Goal: Information Seeking & Learning: Find specific fact

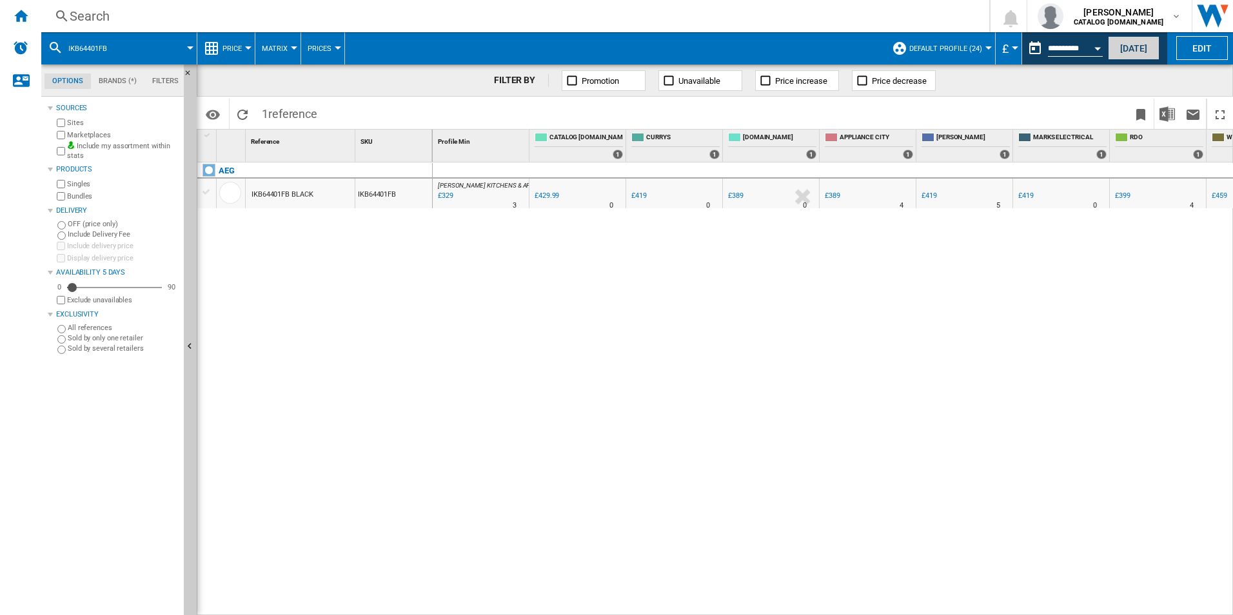
click at [1129, 46] on button "[DATE]" at bounding box center [1134, 48] width 52 height 24
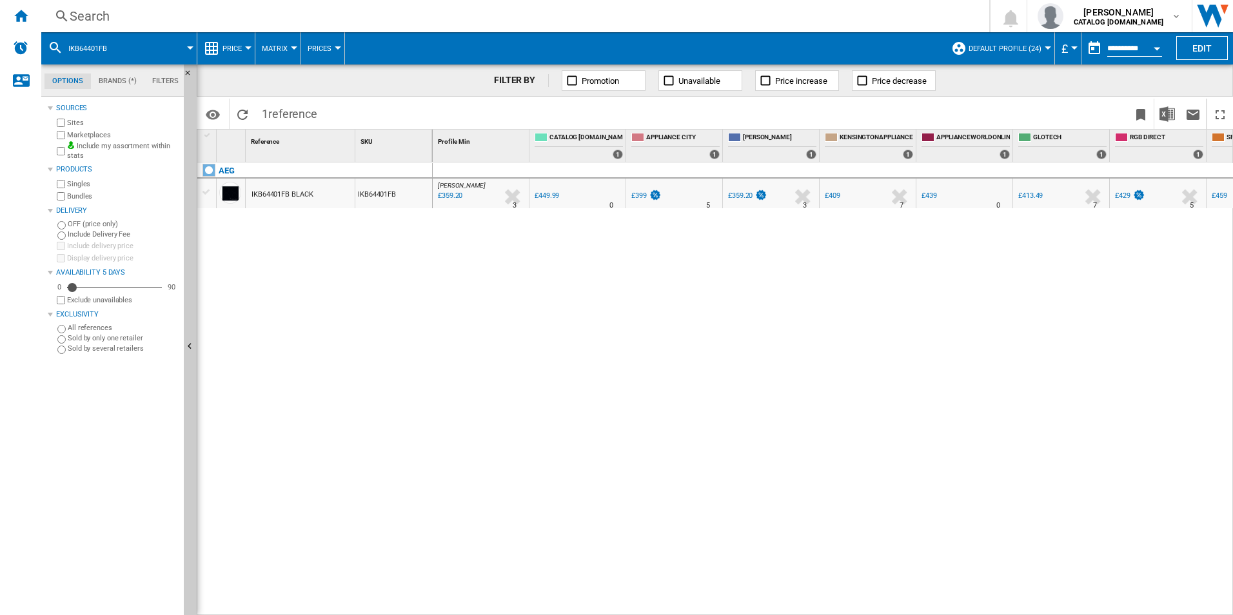
click at [126, 55] on span at bounding box center [157, 48] width 65 height 32
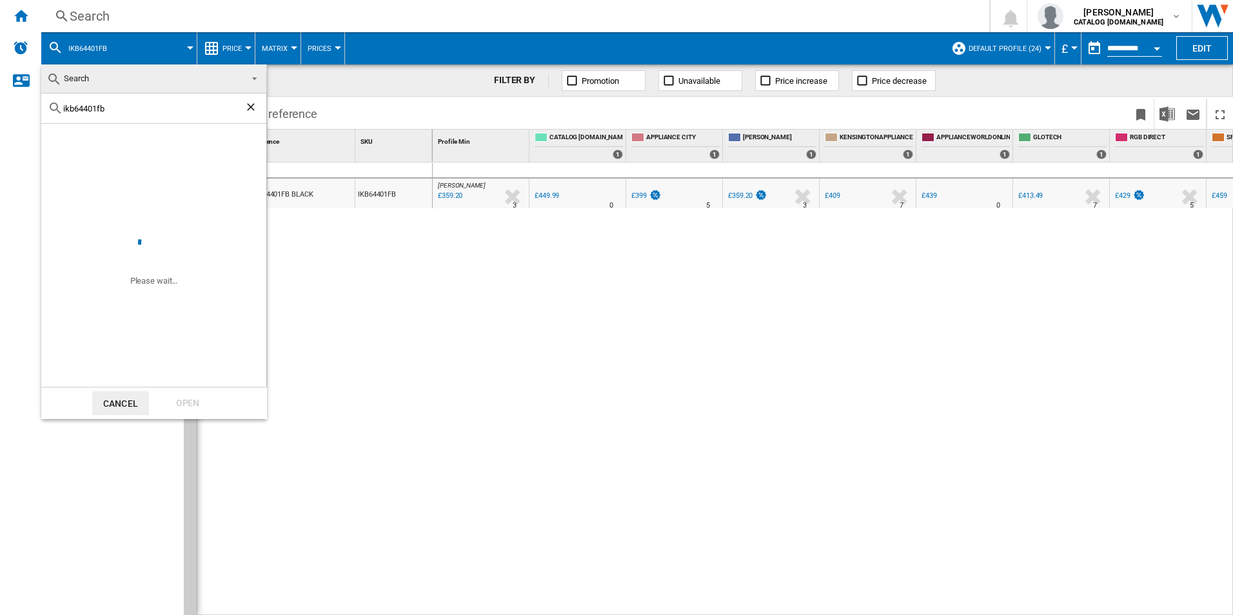
drag, startPoint x: 173, startPoint y: 115, endPoint x: 59, endPoint y: 110, distance: 113.7
click at [59, 109] on div "ikb64401fb" at bounding box center [153, 109] width 225 height 30
drag, startPoint x: 59, startPoint y: 110, endPoint x: 81, endPoint y: 103, distance: 22.2
drag, startPoint x: 81, startPoint y: 103, endPoint x: 122, endPoint y: 83, distance: 46.2
click at [122, 83] on span "Search" at bounding box center [143, 79] width 194 height 18
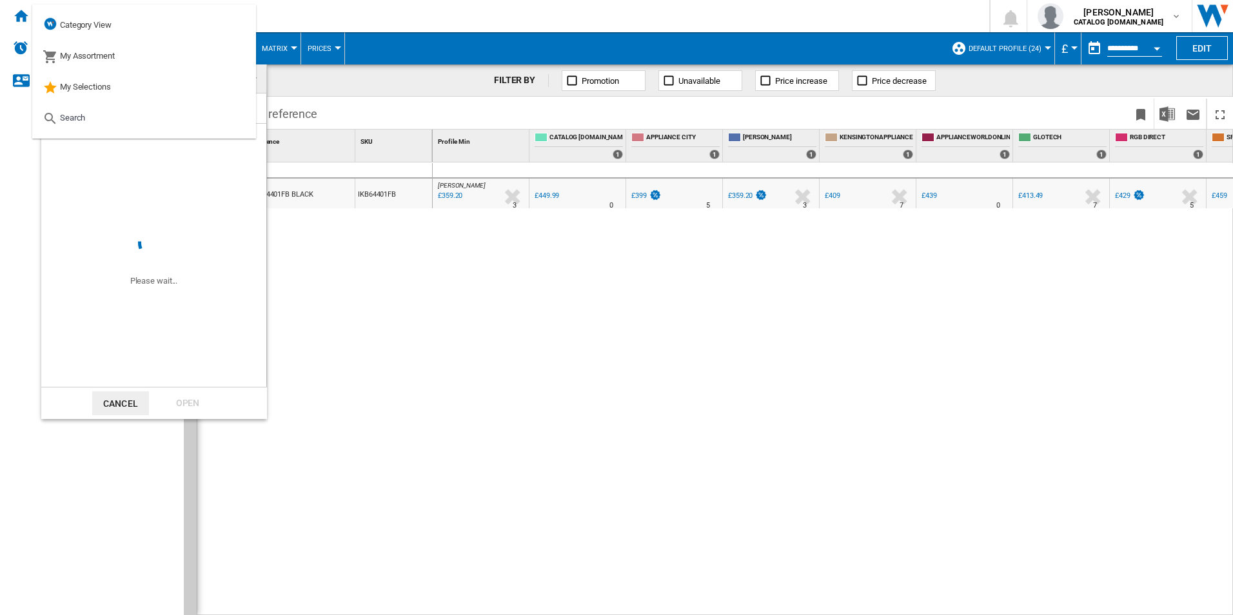
click at [39, 204] on md-backdrop at bounding box center [616, 307] width 1233 height 615
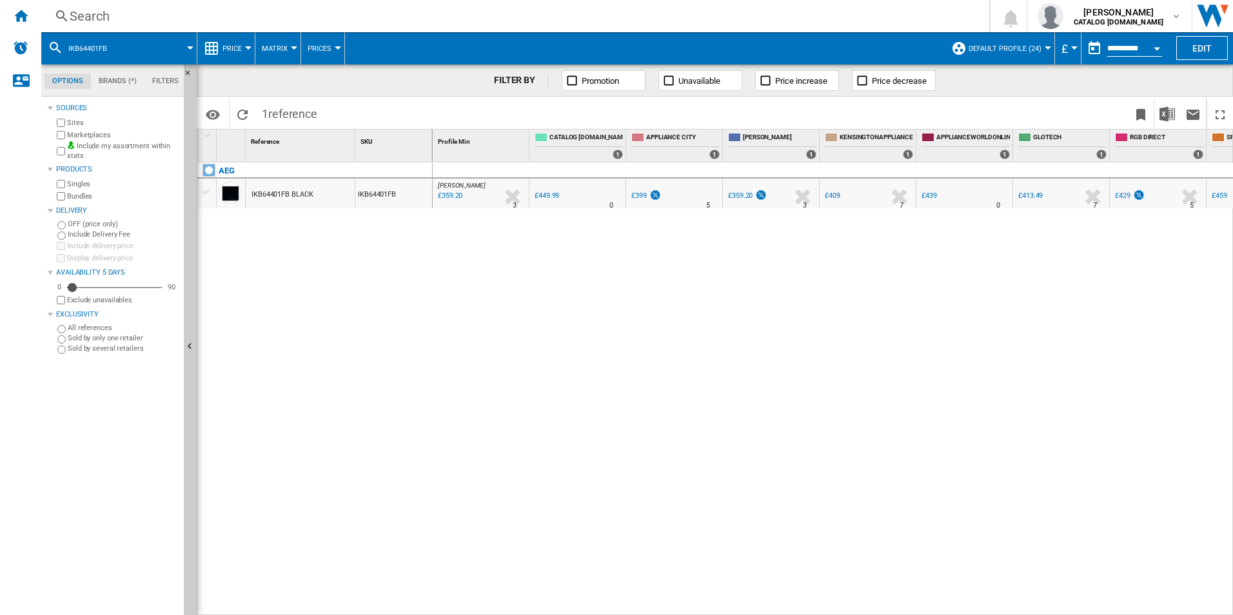
click at [173, 45] on span at bounding box center [157, 48] width 65 height 32
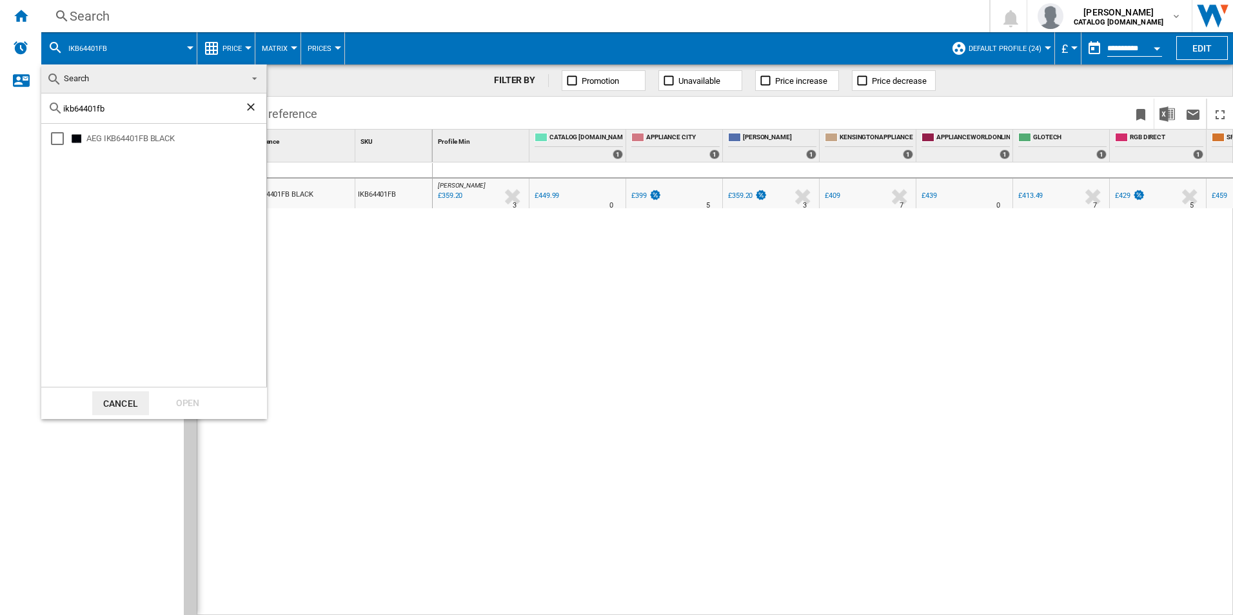
drag, startPoint x: 133, startPoint y: 119, endPoint x: 47, endPoint y: 115, distance: 85.8
click at [47, 115] on div "ikb64401fb" at bounding box center [153, 109] width 225 height 30
click at [252, 110] on ng-md-icon "Clear search" at bounding box center [251, 108] width 15 height 15
paste input "lfr61944b"
type input "lfr61944b"
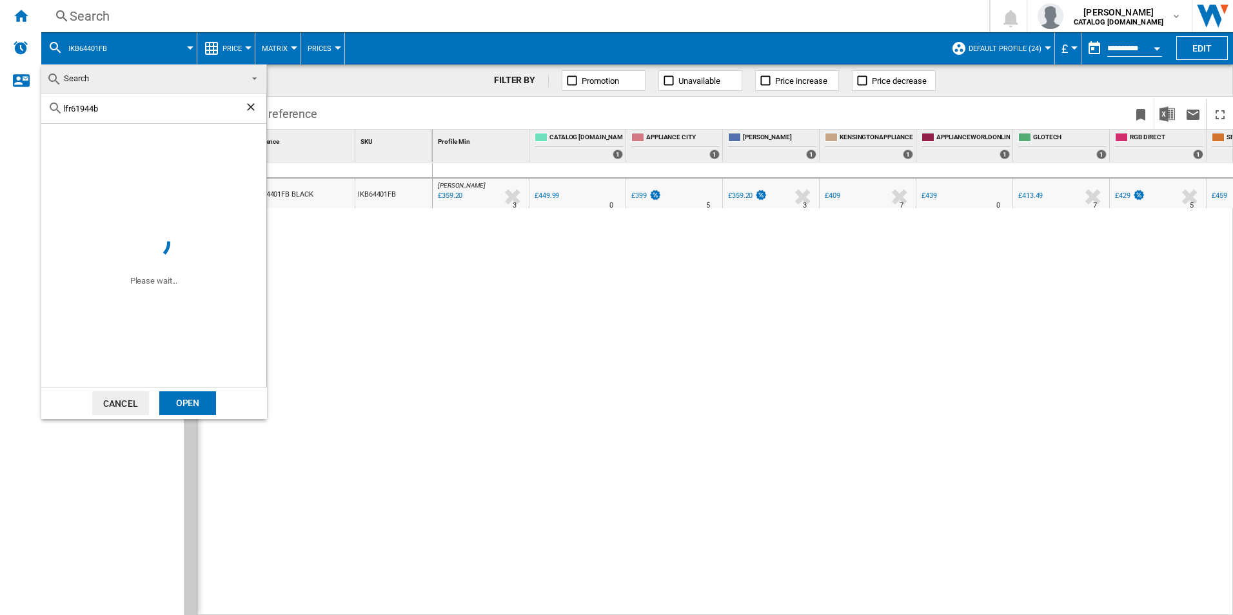
click at [192, 404] on div "Open" at bounding box center [187, 404] width 57 height 24
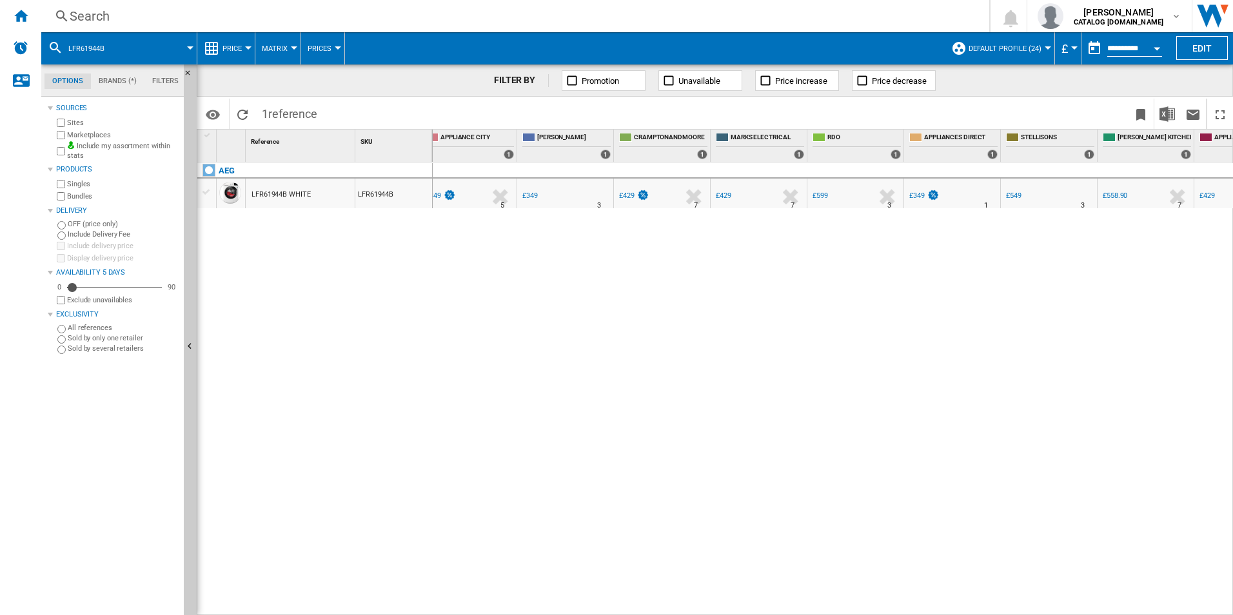
scroll to position [0, 404]
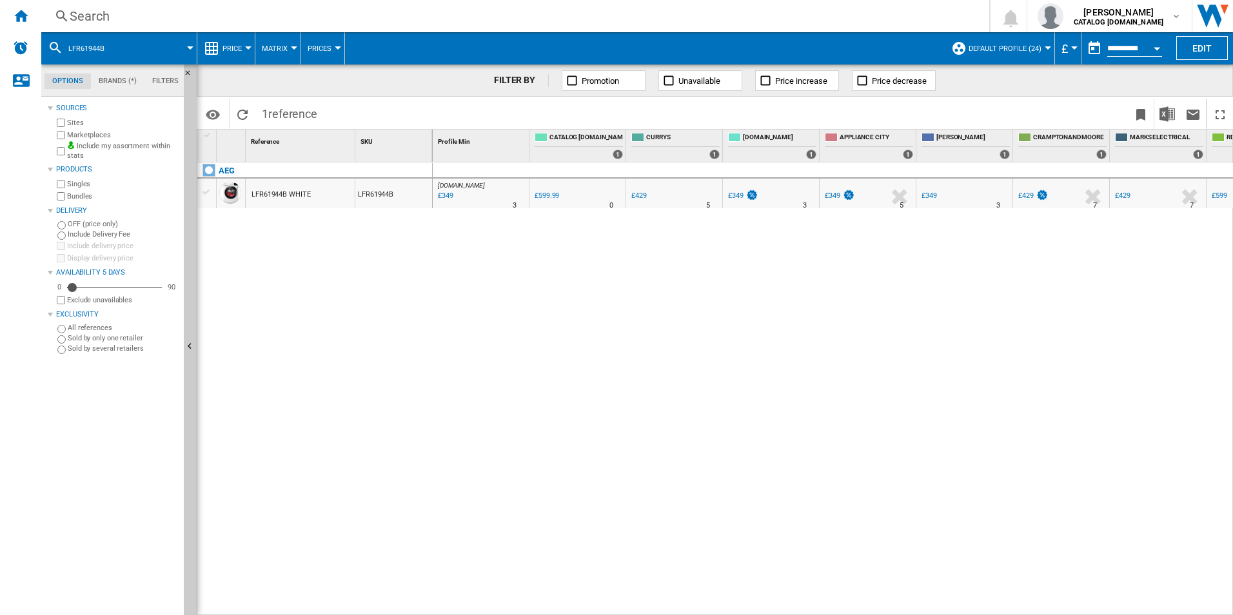
drag, startPoint x: 252, startPoint y: 191, endPoint x: 316, endPoint y: 192, distance: 64.5
click at [316, 192] on div "LFR61944B WHITE" at bounding box center [300, 194] width 109 height 30
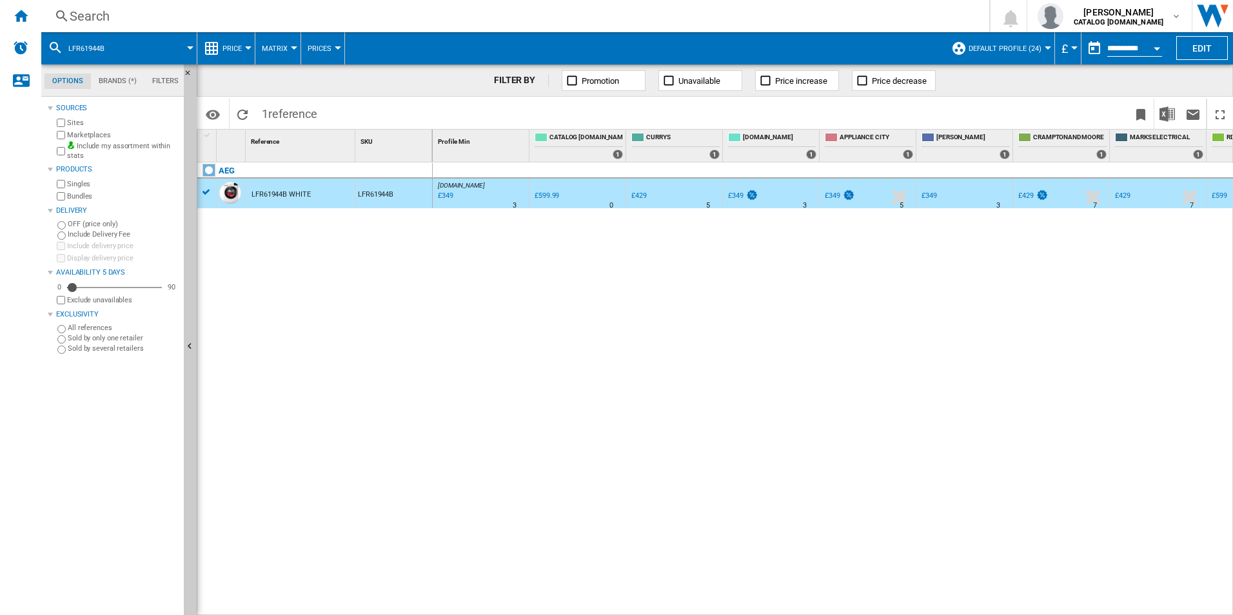
drag, startPoint x: 109, startPoint y: 46, endPoint x: 59, endPoint y: 45, distance: 50.3
click at [59, 45] on div "lfr61944b" at bounding box center [119, 48] width 143 height 32
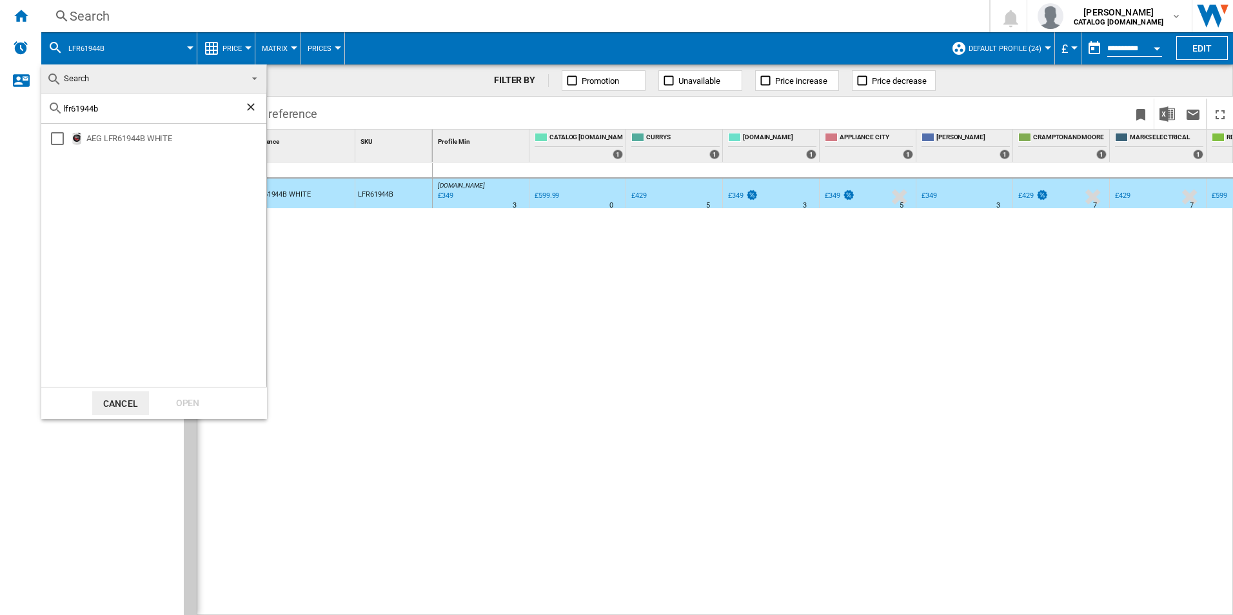
click at [249, 109] on ng-md-icon "Clear search" at bounding box center [251, 108] width 15 height 15
click at [385, 434] on md-backdrop at bounding box center [616, 307] width 1233 height 615
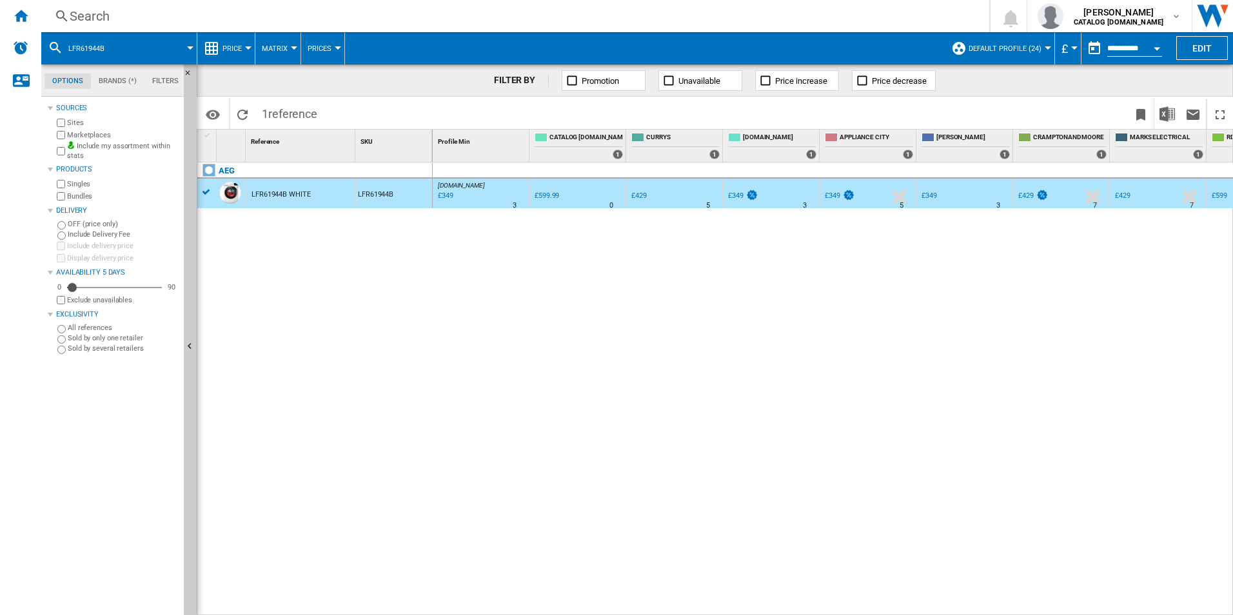
click at [193, 51] on md-menu "lfr61944b" at bounding box center [119, 48] width 156 height 32
click at [179, 48] on span at bounding box center [157, 48] width 68 height 32
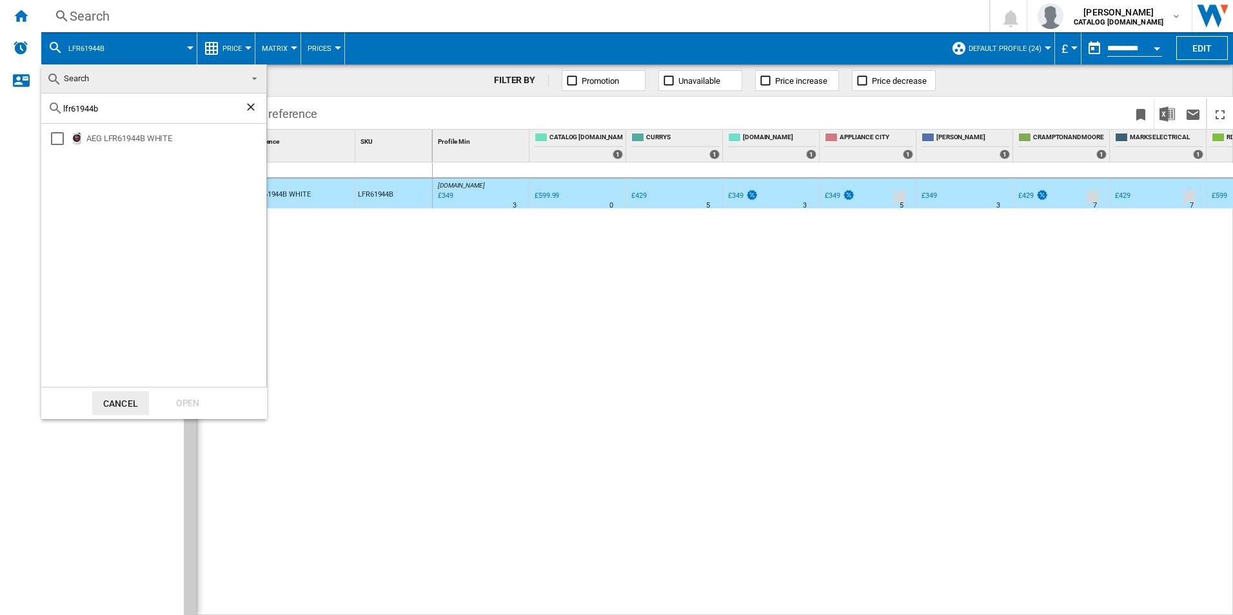
click at [84, 110] on input "lfr61944b" at bounding box center [153, 109] width 181 height 10
type input "lfr61844b"
click at [188, 405] on div "Open" at bounding box center [187, 404] width 57 height 24
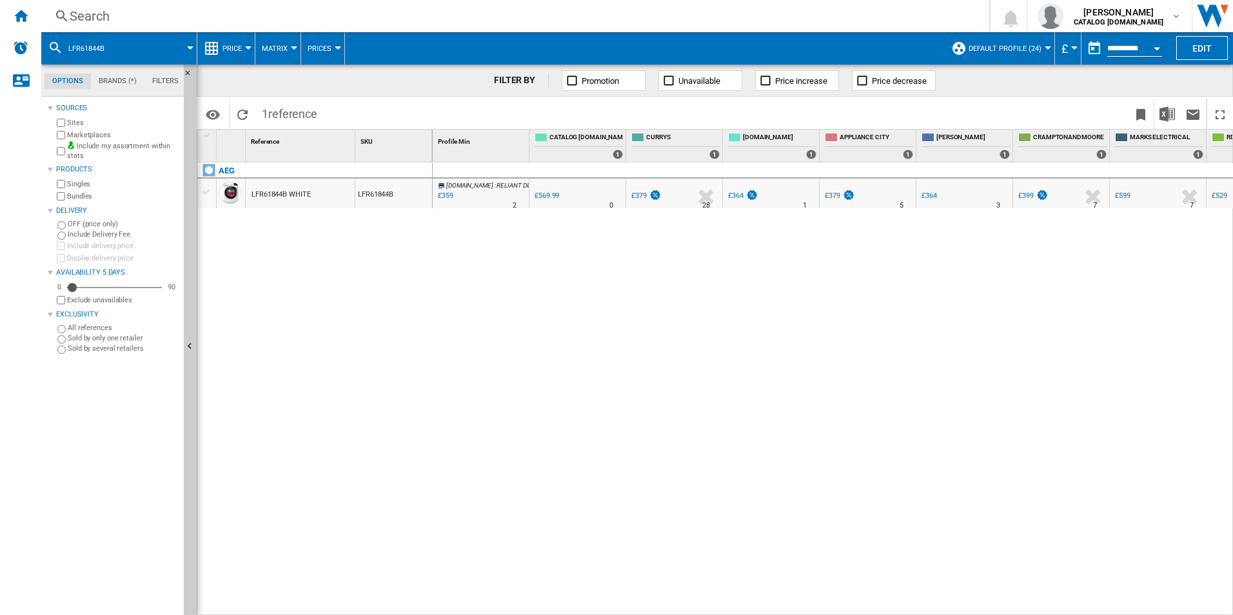
click at [274, 192] on div "LFR61844B WHITE" at bounding box center [281, 195] width 59 height 30
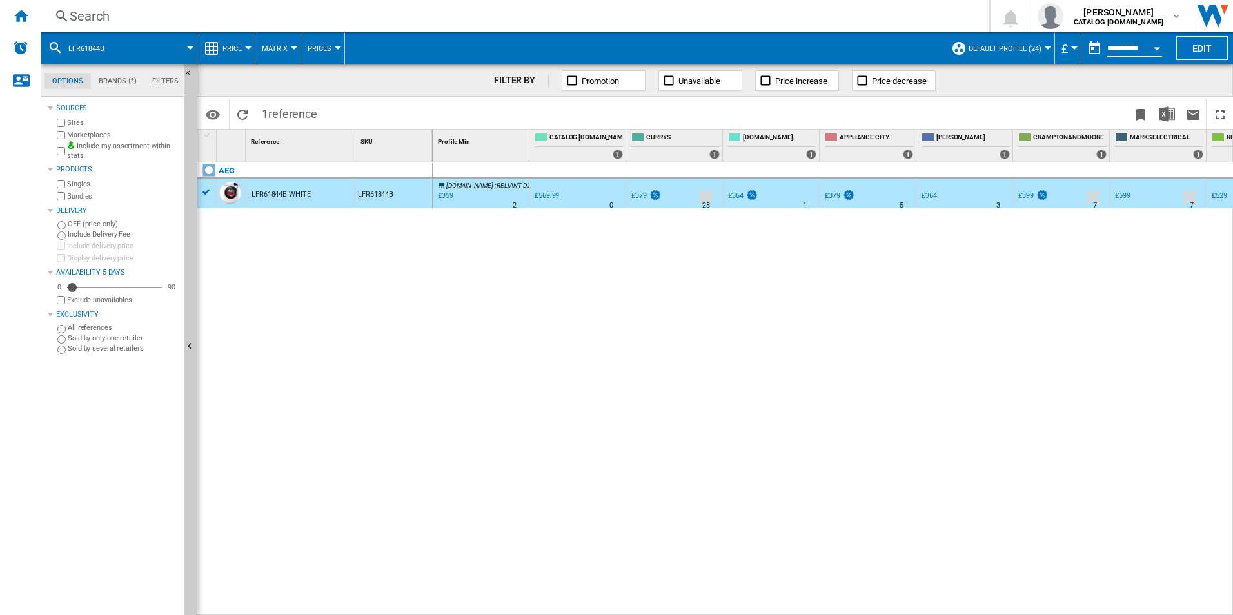
click at [275, 192] on div "LFR61844B WHITE" at bounding box center [281, 195] width 59 height 30
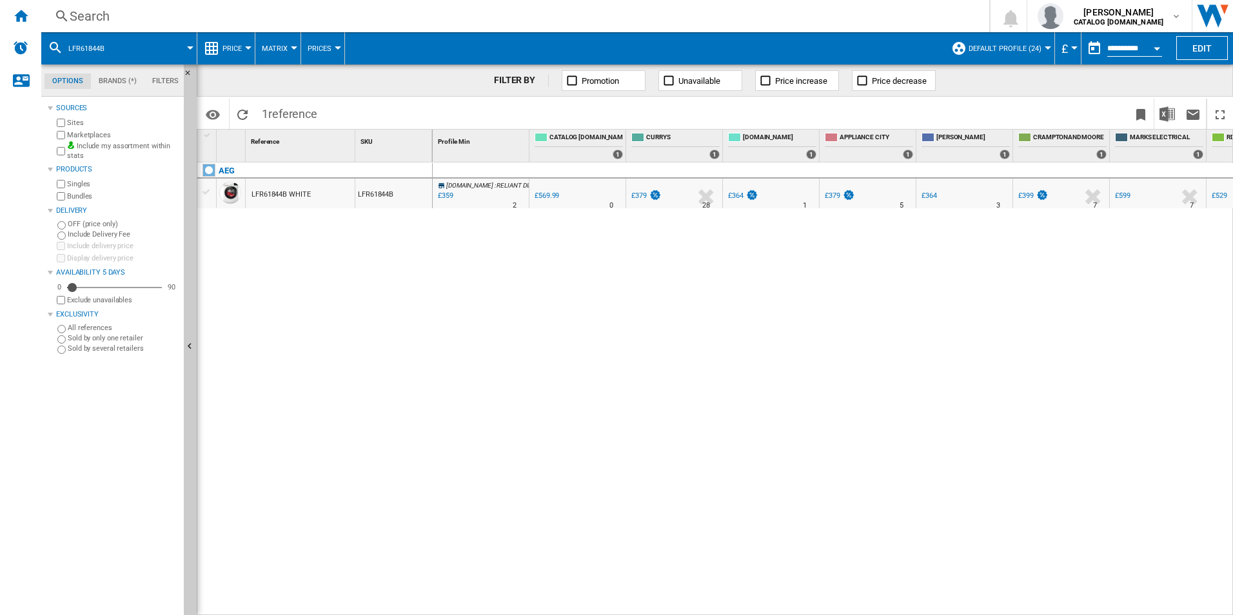
click at [189, 47] on div at bounding box center [190, 47] width 6 height 3
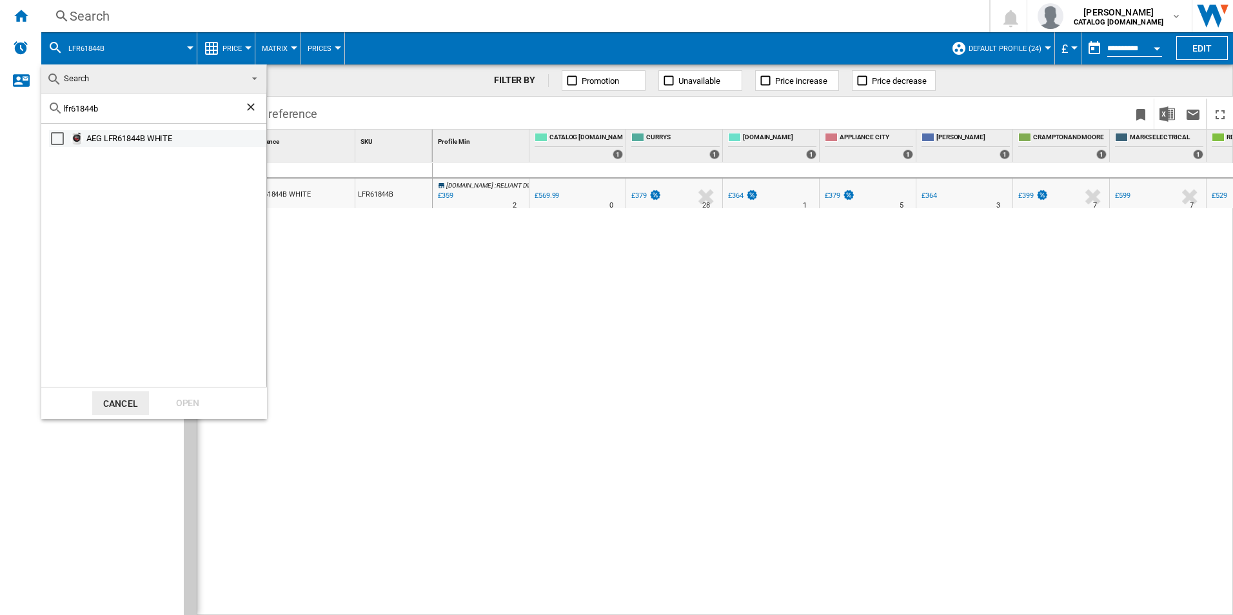
click at [120, 143] on div "AEG LFR61844B WHITE" at bounding box center [175, 138] width 178 height 13
click at [88, 109] on input "lfr61844b" at bounding box center [153, 109] width 181 height 10
click at [88, 108] on input "lfr61844b" at bounding box center [153, 109] width 181 height 10
type input "lfr61144b"
click at [189, 403] on div "Open" at bounding box center [187, 404] width 57 height 24
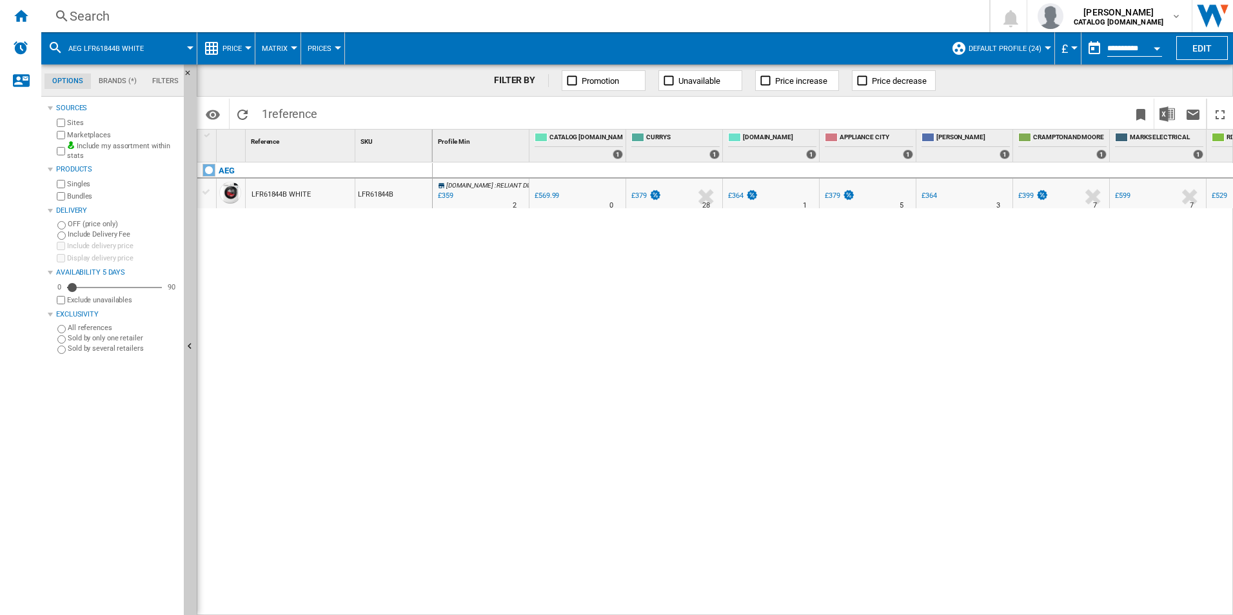
click at [188, 45] on span at bounding box center [176, 48] width 28 height 32
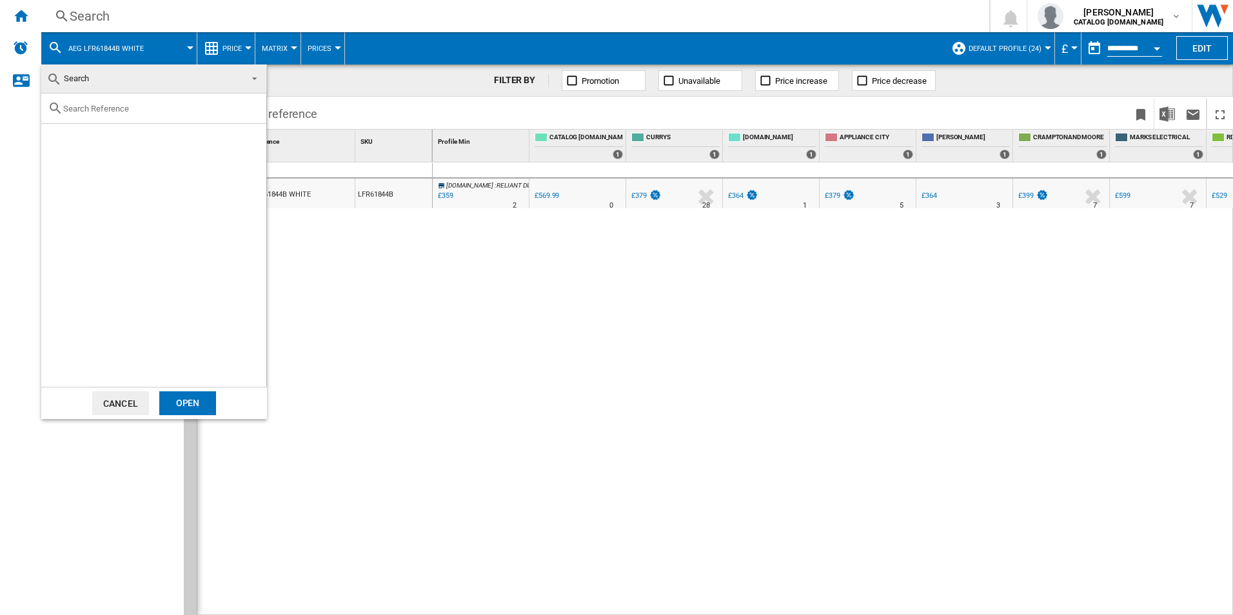
click at [112, 86] on span "Search" at bounding box center [143, 79] width 194 height 18
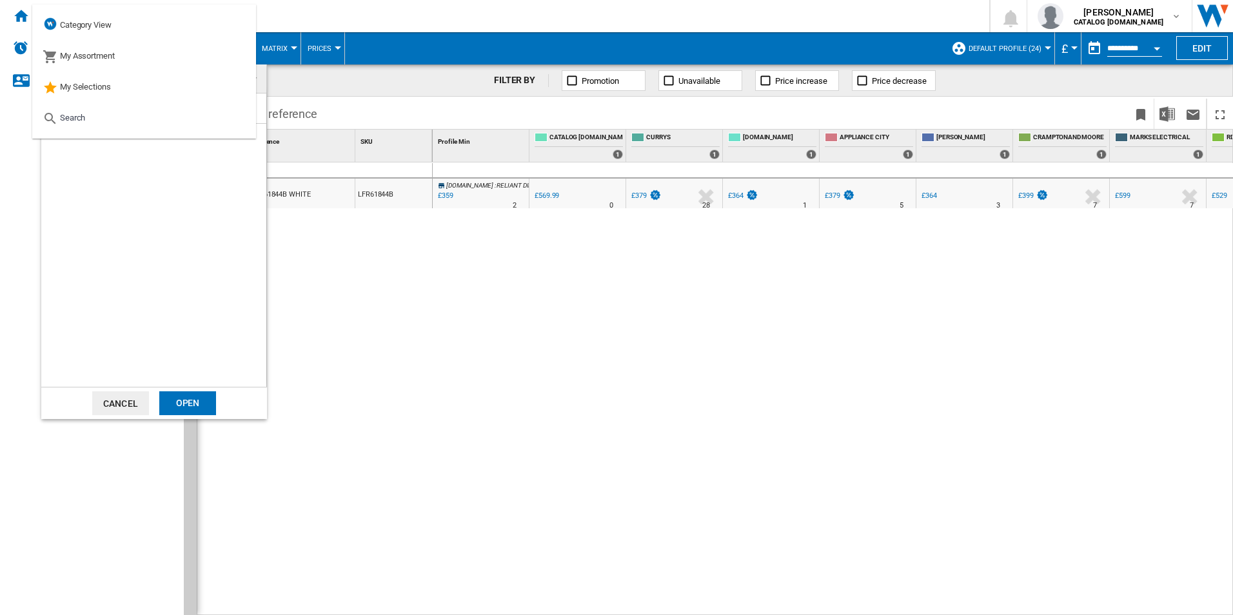
click at [94, 268] on div at bounding box center [153, 240] width 225 height 293
click at [114, 212] on div at bounding box center [153, 240] width 225 height 293
click at [101, 404] on button "Cancel" at bounding box center [120, 404] width 57 height 24
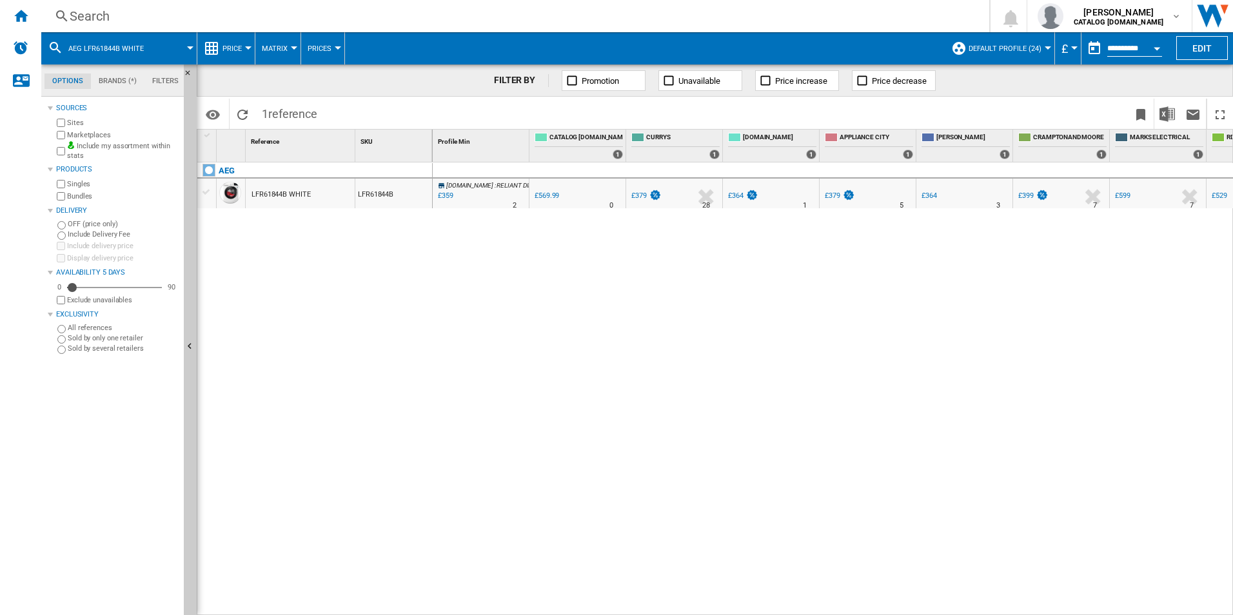
click at [192, 50] on md-menu "AEG LFR61844B WHITE" at bounding box center [119, 48] width 156 height 32
click at [103, 50] on span "AEG LFR61844B WHITE" at bounding box center [105, 49] width 75 height 8
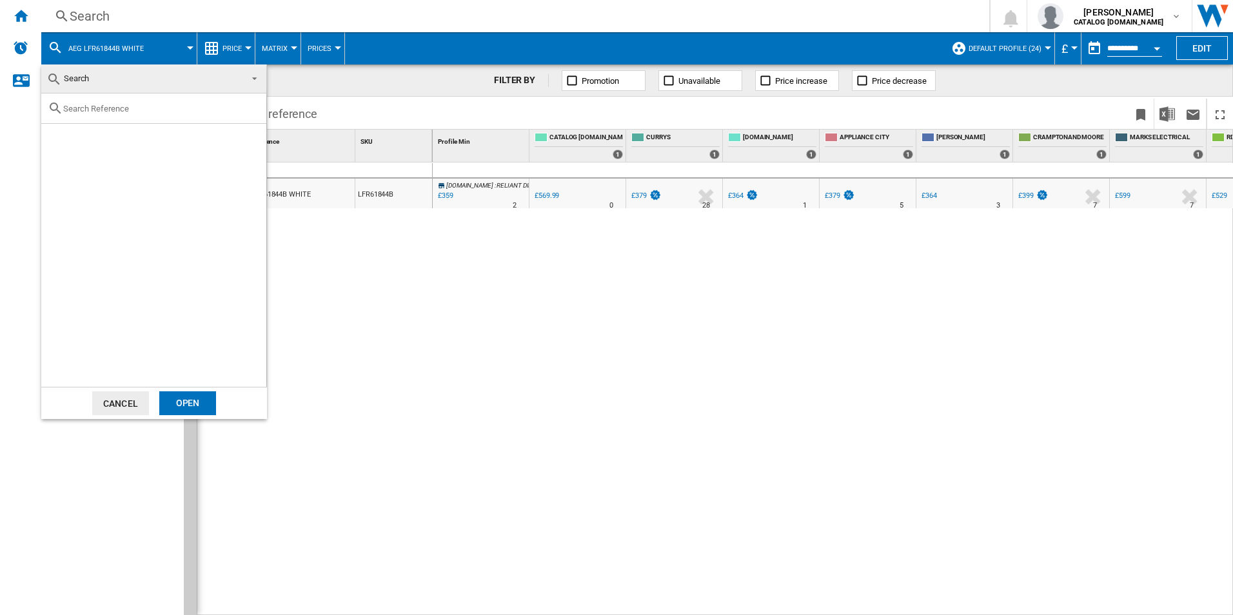
click at [117, 109] on input "text" at bounding box center [161, 109] width 197 height 10
type input "lfr61944b"
click at [191, 400] on div "Open" at bounding box center [187, 404] width 57 height 24
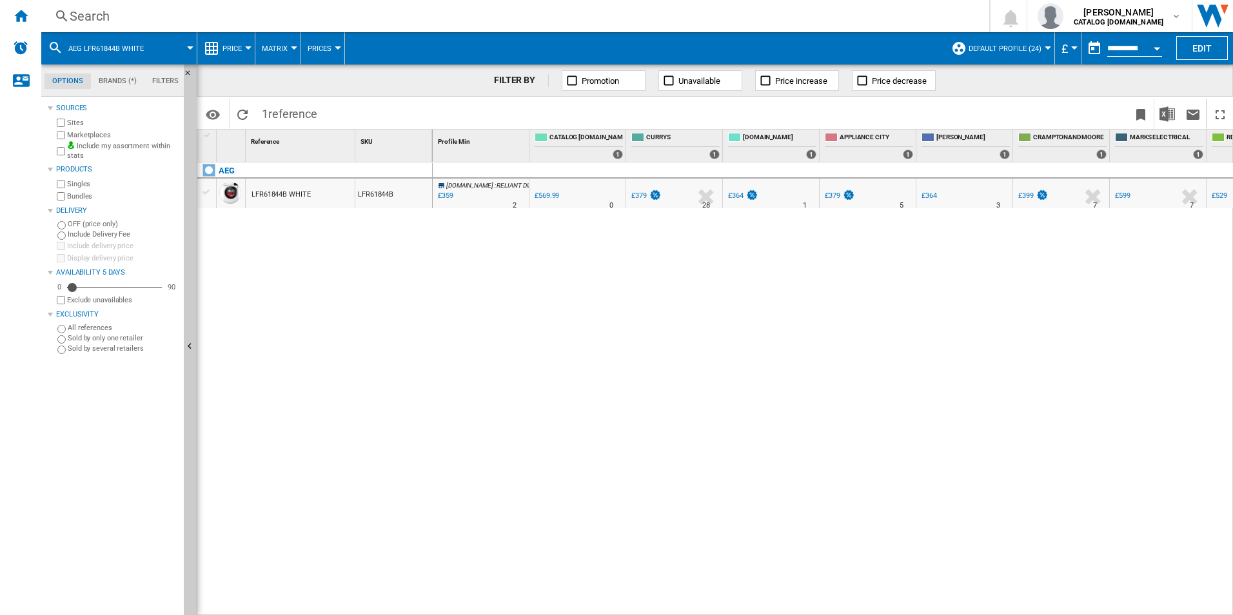
click at [182, 44] on span at bounding box center [176, 48] width 28 height 32
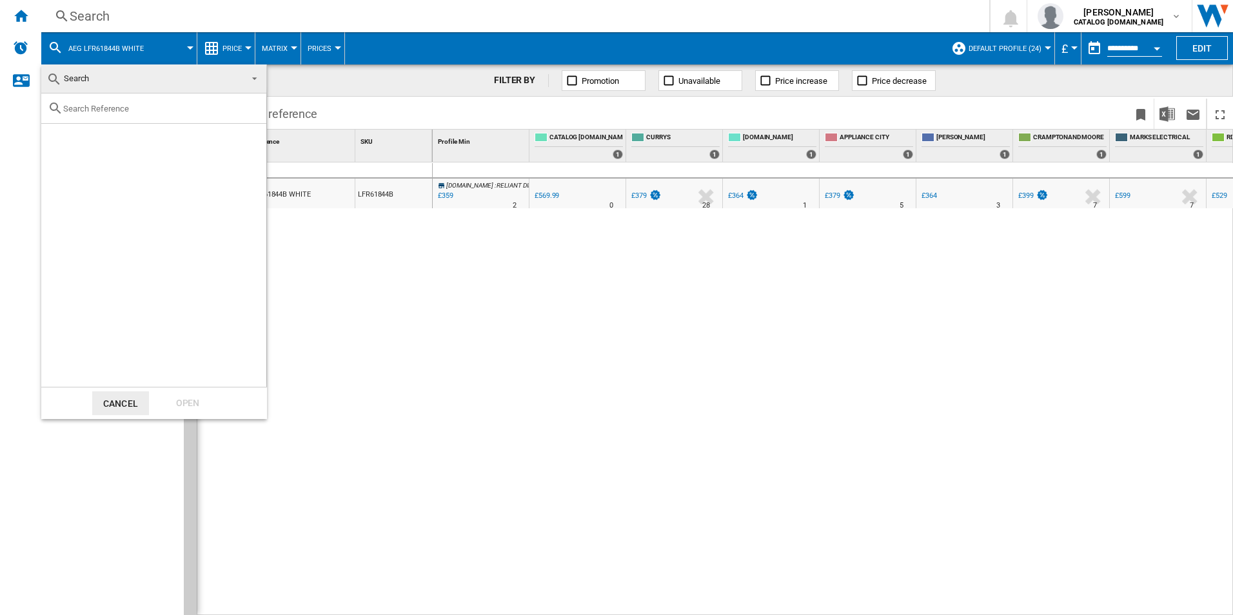
click at [113, 104] on input "text" at bounding box center [161, 109] width 197 height 10
type input "lfr61944b"
click at [128, 143] on div "AEG LFR61944B WHITE" at bounding box center [175, 138] width 178 height 13
drag, startPoint x: 187, startPoint y: 409, endPoint x: 215, endPoint y: 398, distance: 30.4
click at [188, 409] on div "Open" at bounding box center [187, 404] width 57 height 24
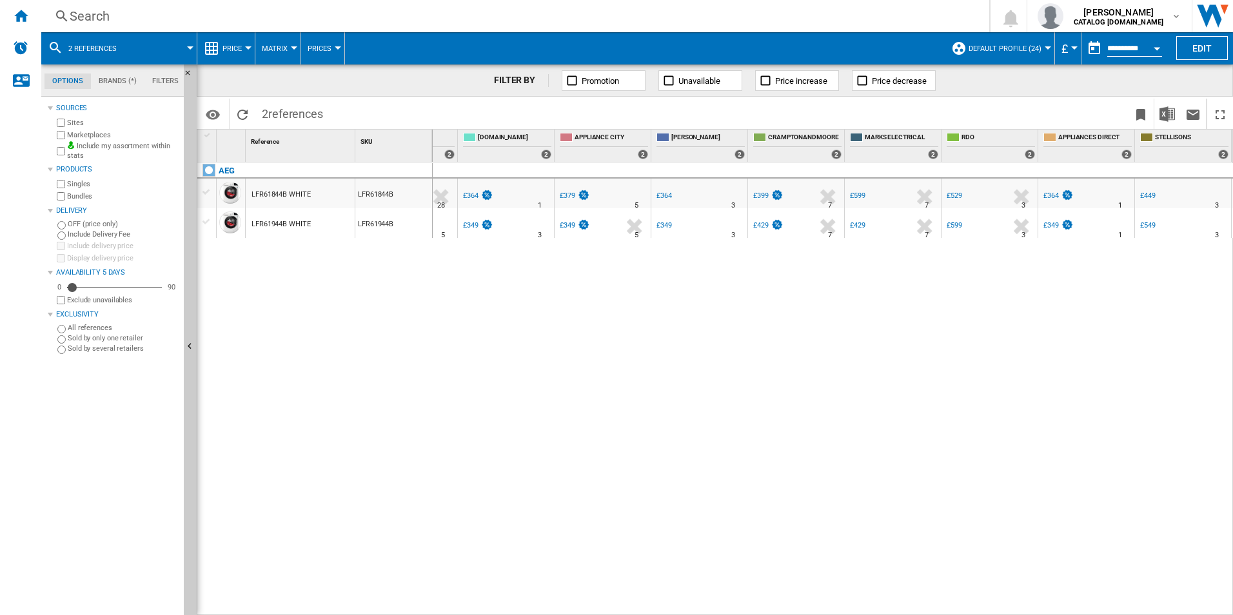
scroll to position [0, 330]
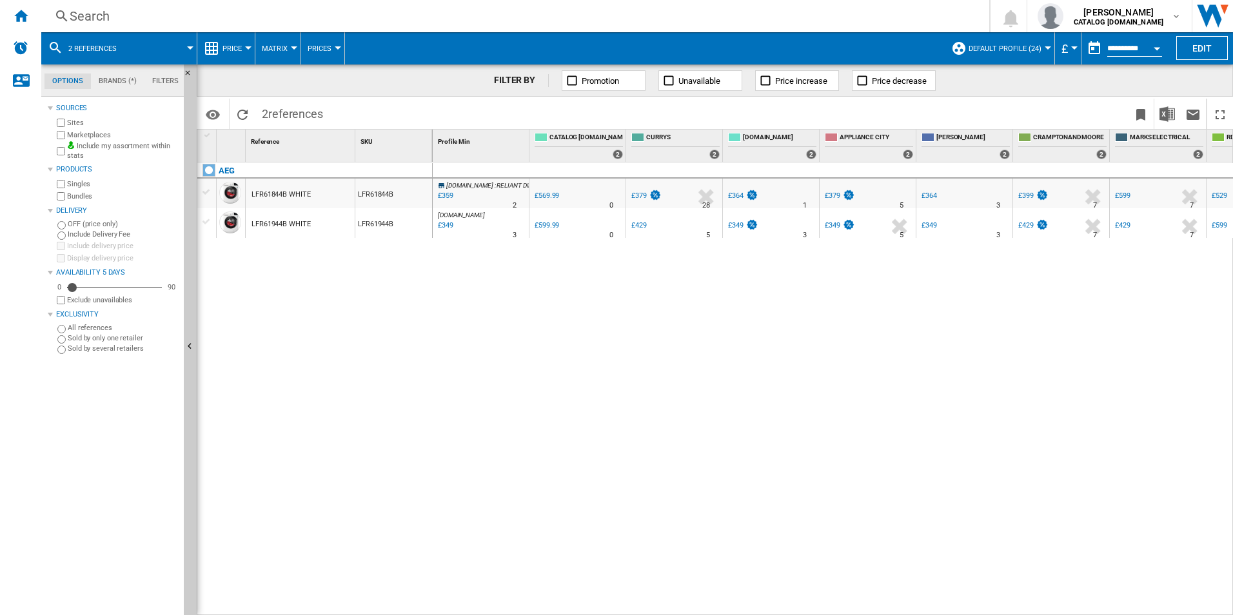
click at [190, 50] on md-menu "2 references" at bounding box center [119, 48] width 156 height 32
click at [191, 48] on div at bounding box center [190, 47] width 6 height 3
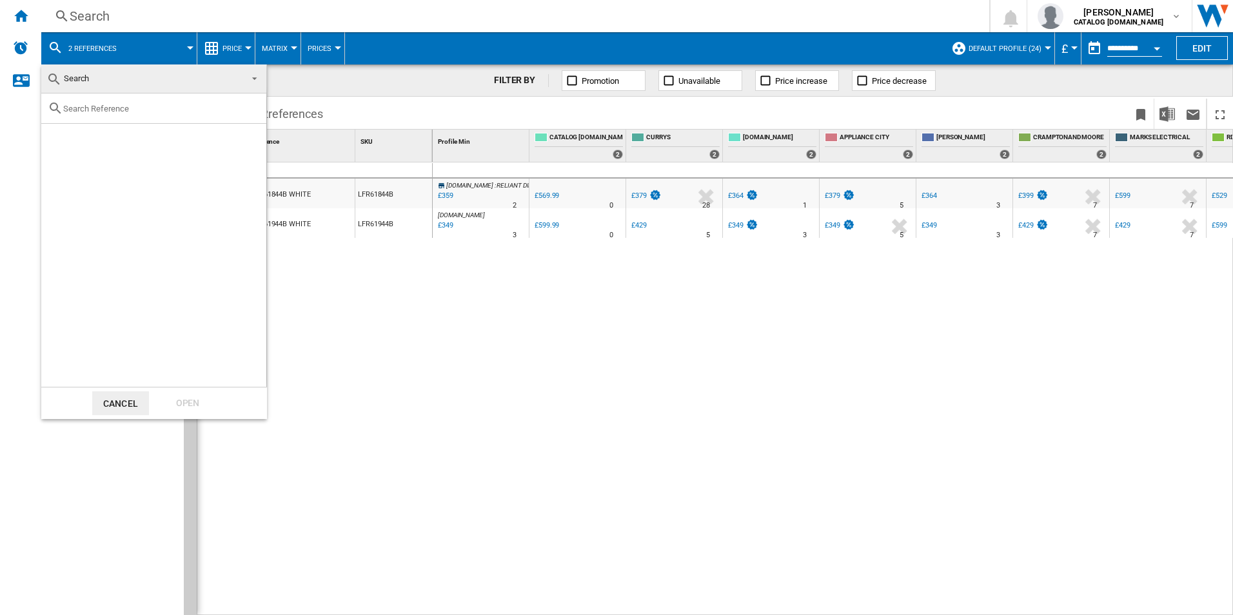
click at [101, 112] on input "text" at bounding box center [161, 109] width 197 height 10
type input "lfr6114b"
drag, startPoint x: 126, startPoint y: 118, endPoint x: 87, endPoint y: 110, distance: 40.1
click at [123, 115] on div "lfr6114b" at bounding box center [153, 109] width 225 height 30
click at [254, 115] on ng-md-icon "Clear search" at bounding box center [251, 108] width 15 height 15
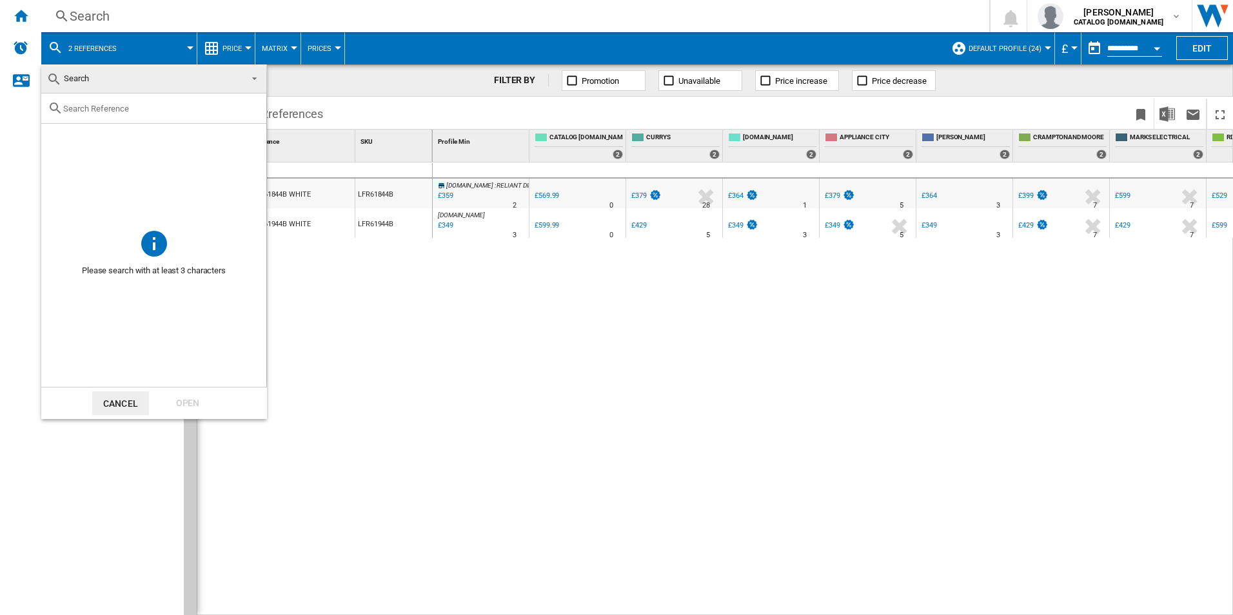
paste input "LFR61144B"
type input "LFR61144B"
click at [123, 77] on span "Search" at bounding box center [143, 79] width 194 height 18
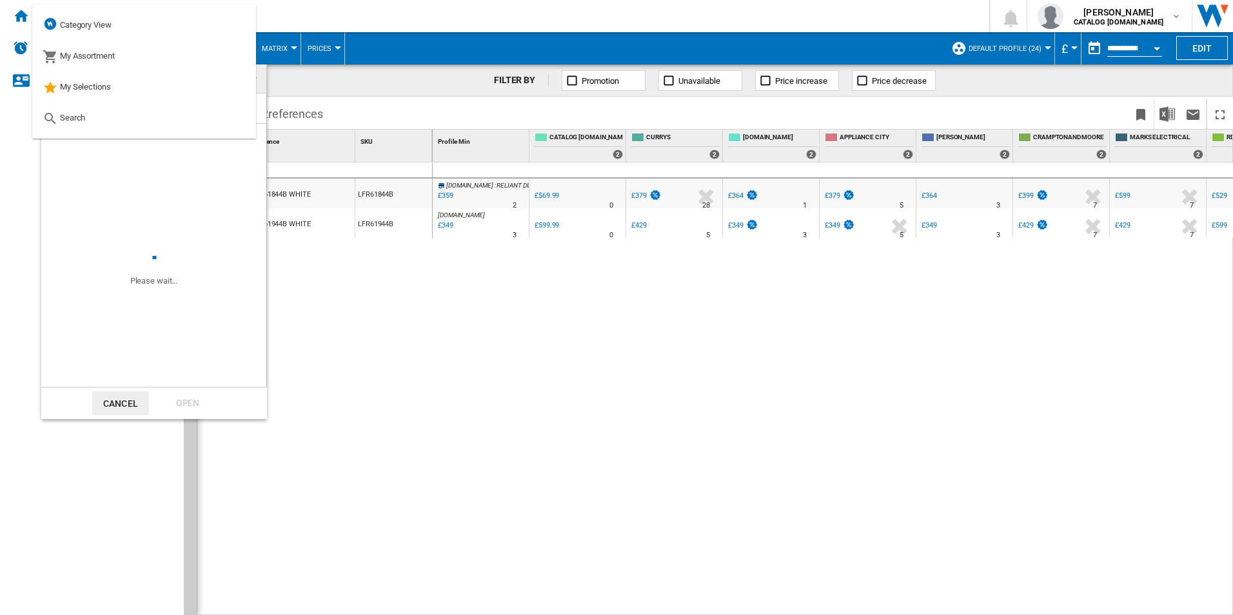
drag, startPoint x: 169, startPoint y: 224, endPoint x: 151, endPoint y: 163, distance: 63.9
click at [169, 224] on div "Please wait..." at bounding box center [154, 255] width 129 height 63
click at [114, 123] on md-option "Search" at bounding box center [144, 118] width 224 height 31
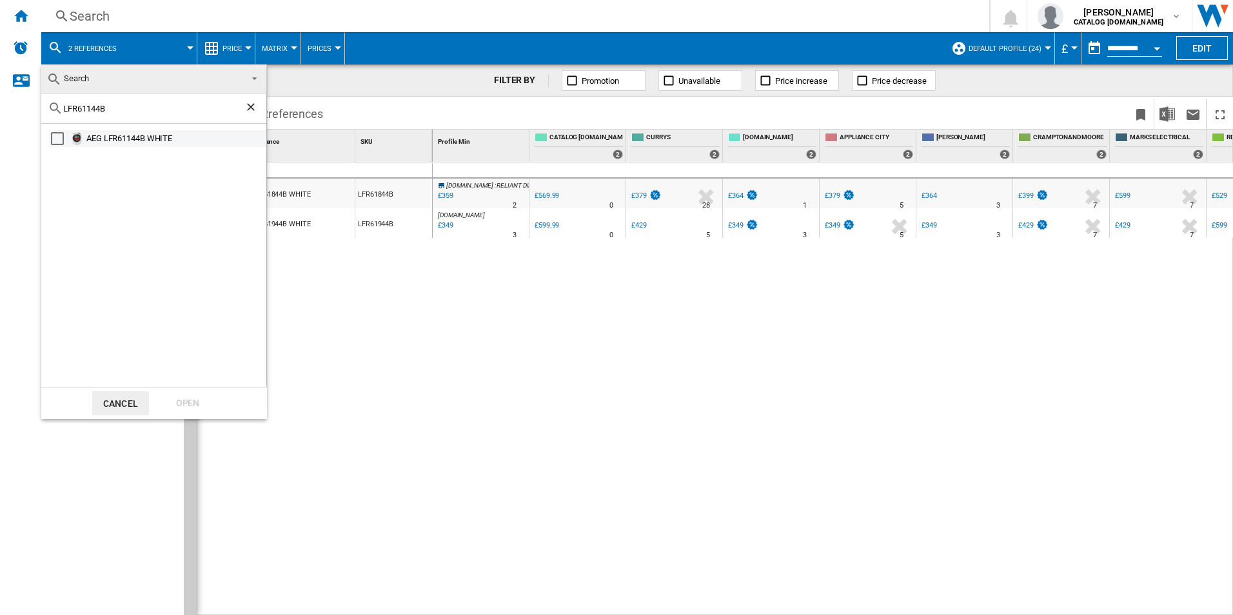
click at [125, 141] on div "AEG LFR61144B WHITE" at bounding box center [175, 138] width 178 height 13
click at [190, 399] on div "Open" at bounding box center [187, 404] width 57 height 24
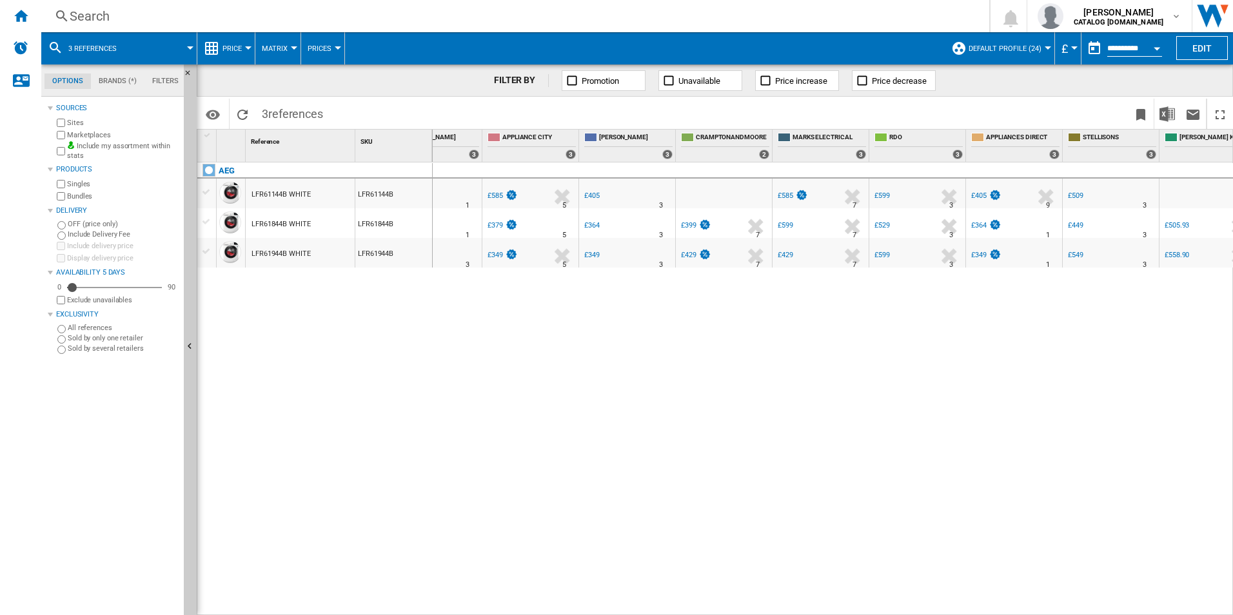
scroll to position [0, 342]
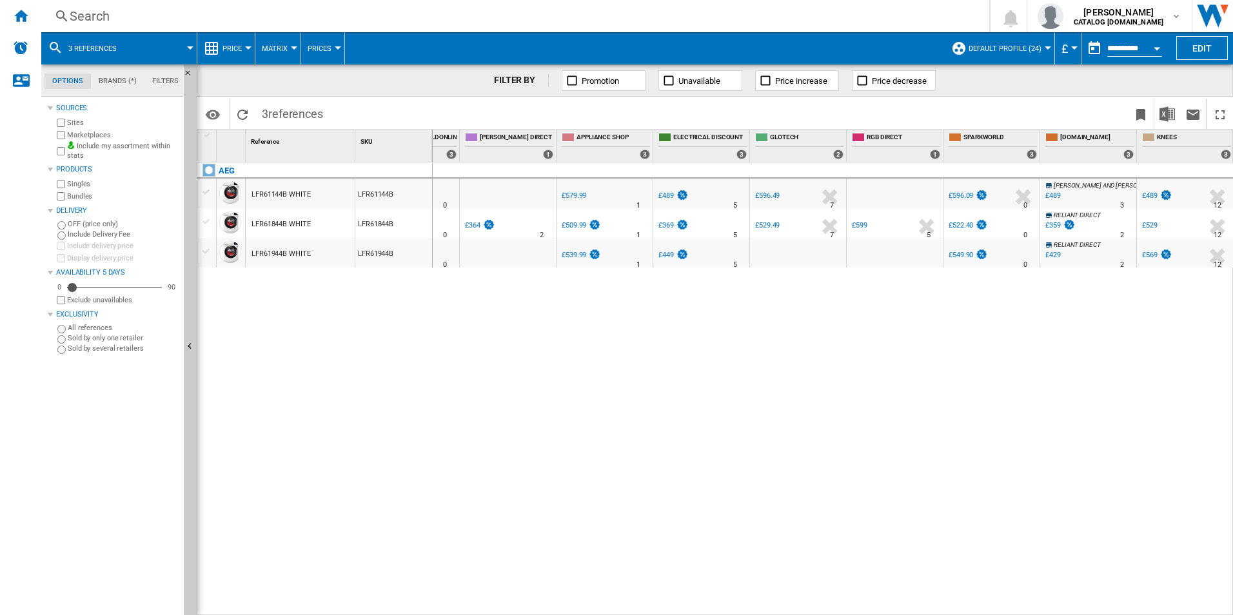
click at [455, 455] on div "[DOMAIN_NAME] : AO -37.7 % £405 % N/A 1 [DOMAIN_NAME] : AO 0.0 % £649.99" at bounding box center [833, 389] width 801 height 453
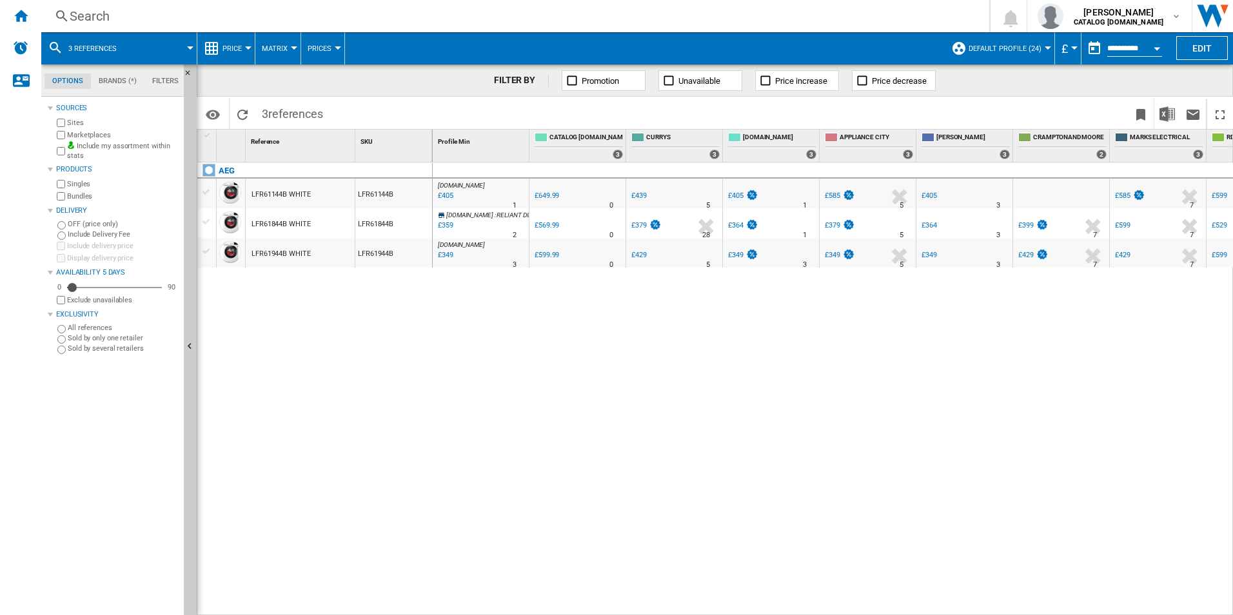
drag, startPoint x: 411, startPoint y: 255, endPoint x: 347, endPoint y: 255, distance: 63.9
click at [347, 238] on div "LFR61944B WHITE LFR61944B" at bounding box center [314, 238] width 235 height 0
